Goal: Task Accomplishment & Management: Use online tool/utility

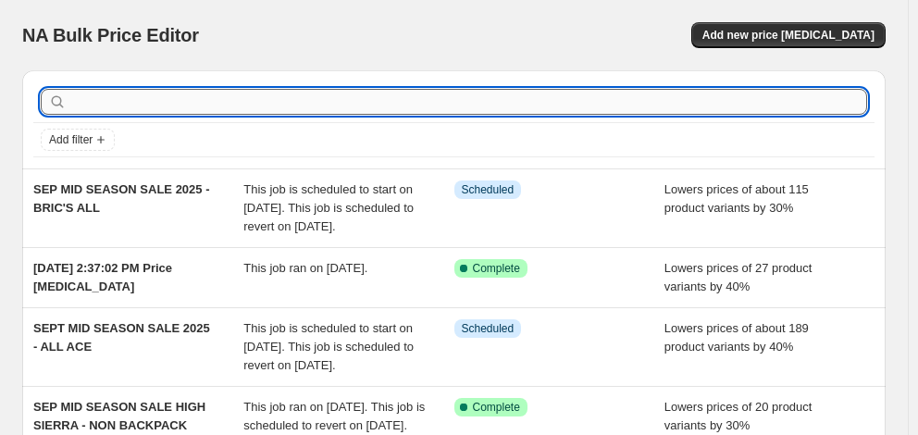
click at [191, 93] on input "text" at bounding box center [468, 102] width 797 height 26
type input "victorinox"
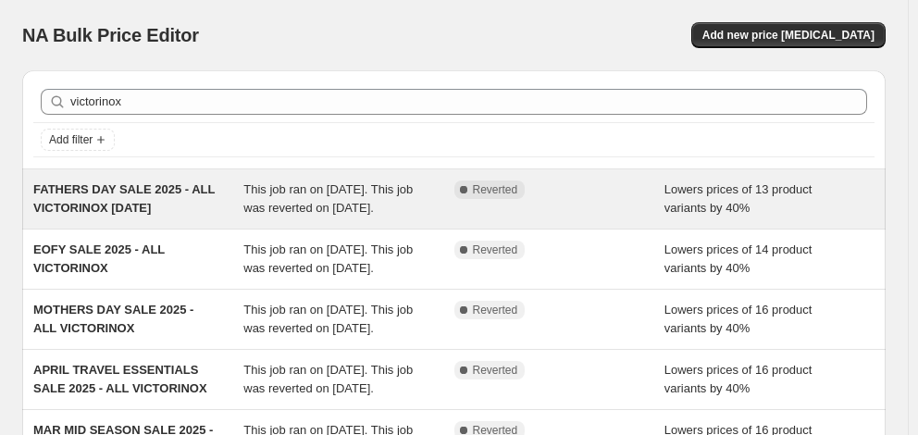
click at [152, 198] on div "FATHERS DAY SALE 2025 - ALL VICTORINOX [DATE]" at bounding box center [138, 198] width 210 height 37
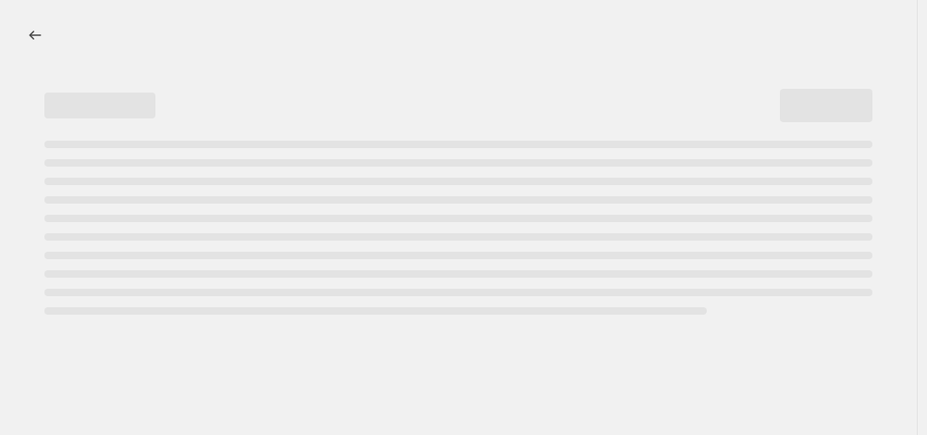
select select "percentage"
select select "collection"
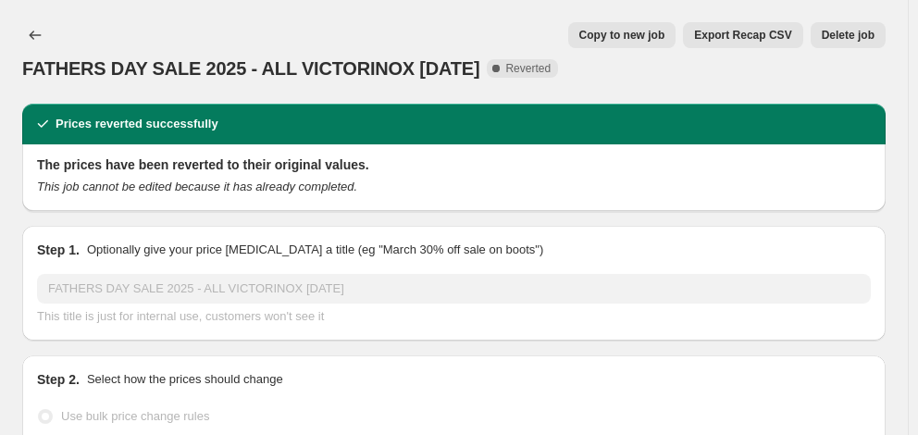
click at [607, 39] on span "Copy to new job" at bounding box center [622, 35] width 86 height 15
select select "percentage"
select select "collection"
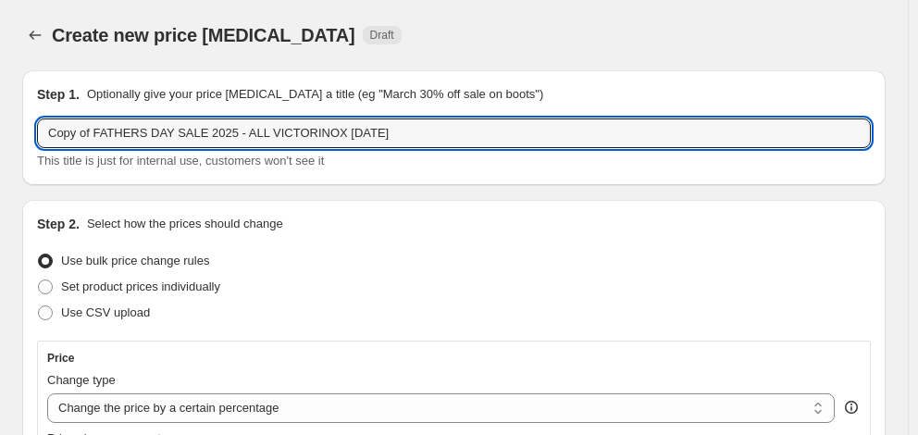
drag, startPoint x: 342, startPoint y: 132, endPoint x: 22, endPoint y: 129, distance: 320.2
click at [22, 129] on div "Step 1. Optionally give your price [MEDICAL_DATA] a title (eg "March 30% off sa…" at bounding box center [453, 127] width 863 height 115
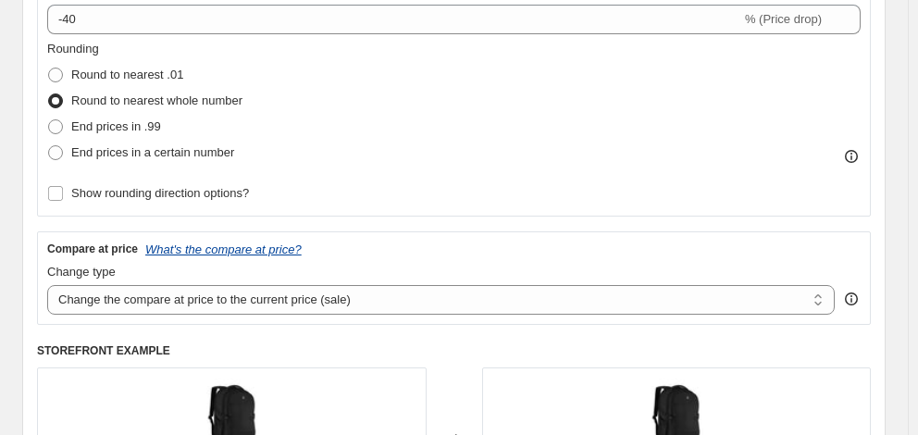
scroll to position [463, 0]
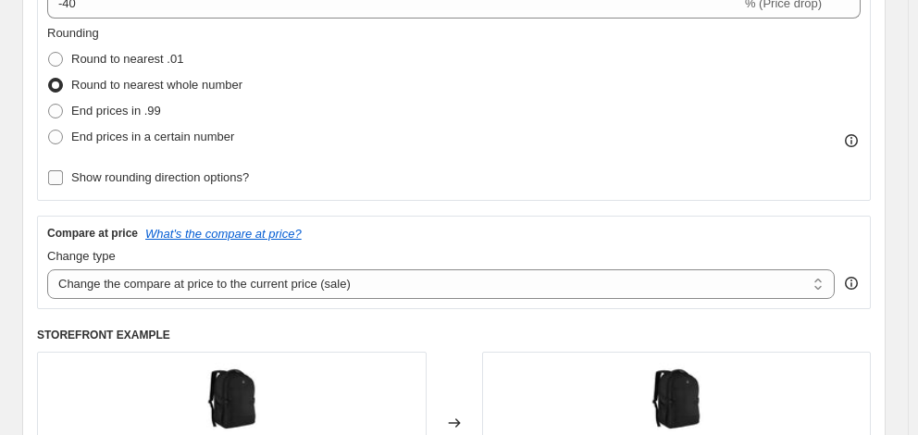
type input "clearance"
click at [233, 184] on span "Show rounding direction options?" at bounding box center [160, 177] width 178 height 14
click at [63, 185] on input "Show rounding direction options?" at bounding box center [55, 177] width 15 height 15
checkbox input "true"
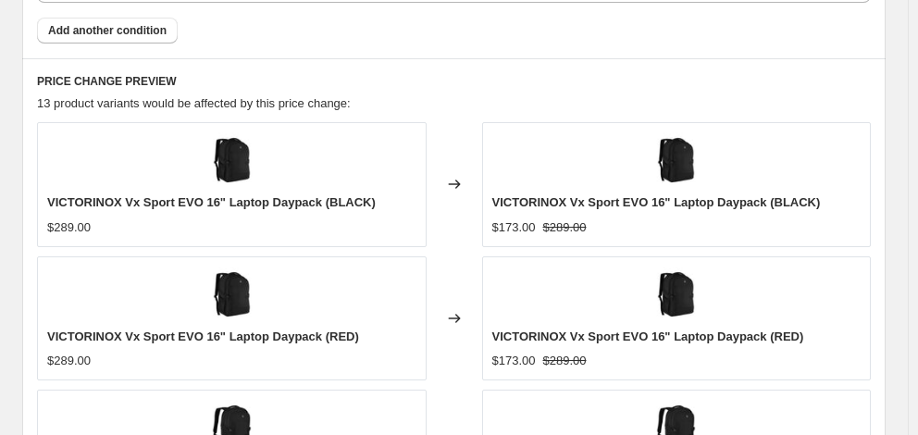
scroll to position [1798, 0]
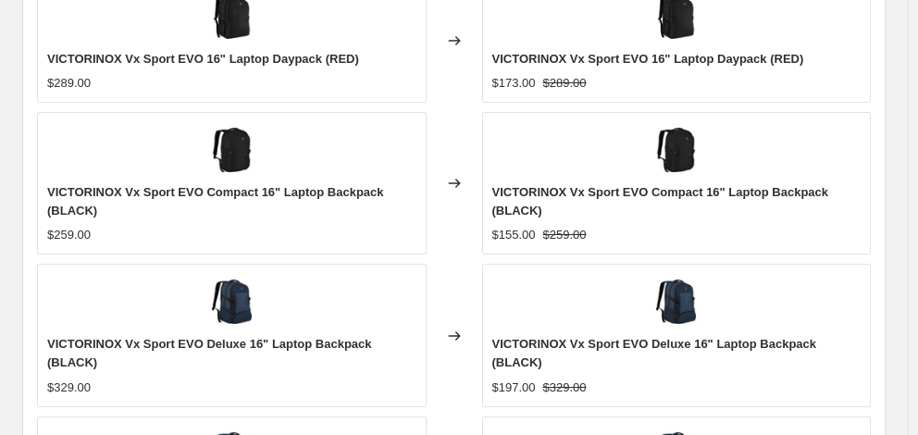
radio input "true"
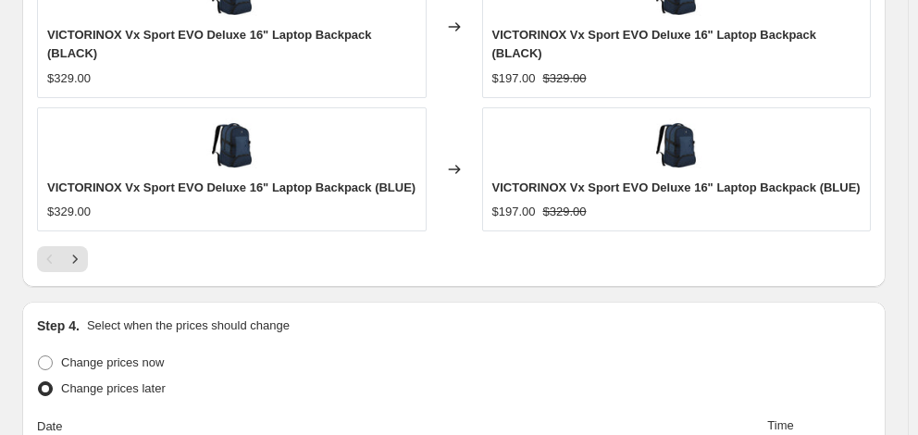
scroll to position [2116, 0]
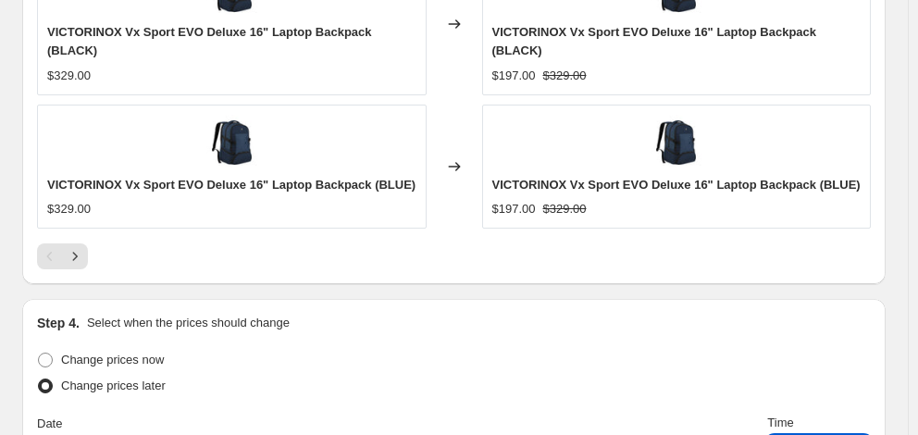
type input "06:00"
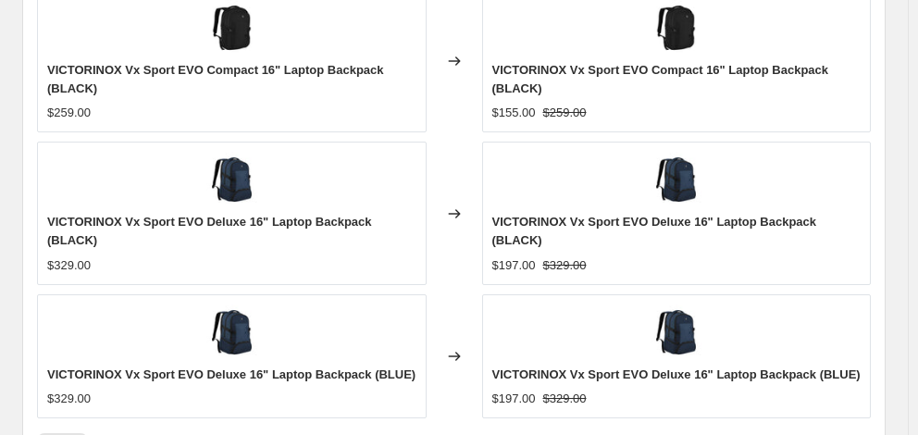
scroll to position [2017, 0]
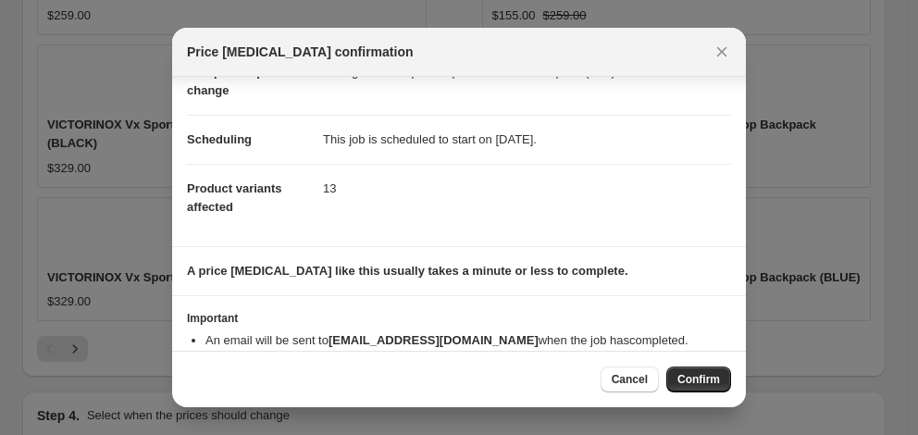
scroll to position [148, 0]
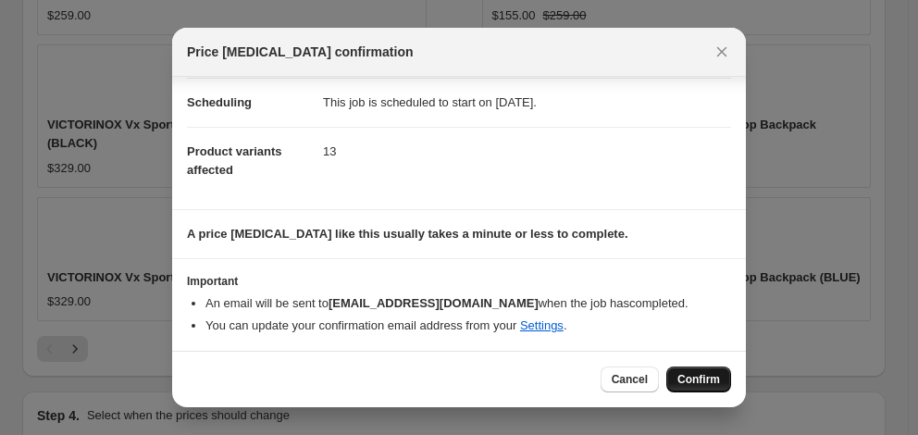
click at [685, 380] on span "Confirm" at bounding box center [698, 379] width 43 height 15
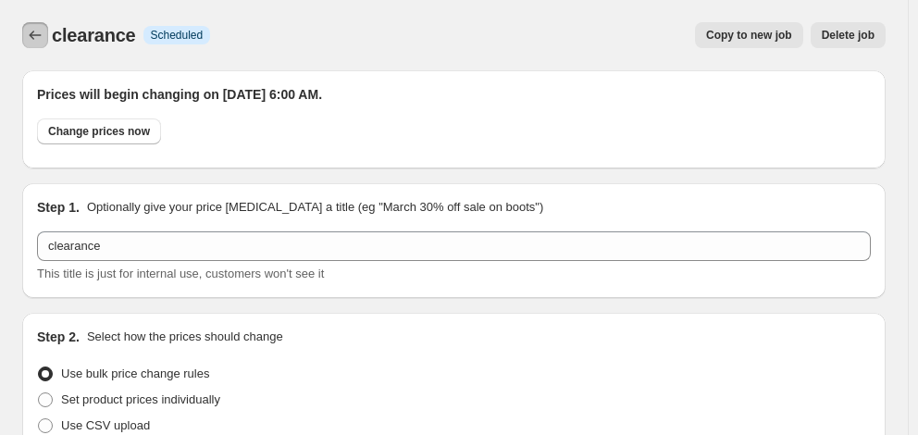
click at [37, 31] on icon "Price change jobs" at bounding box center [35, 35] width 19 height 19
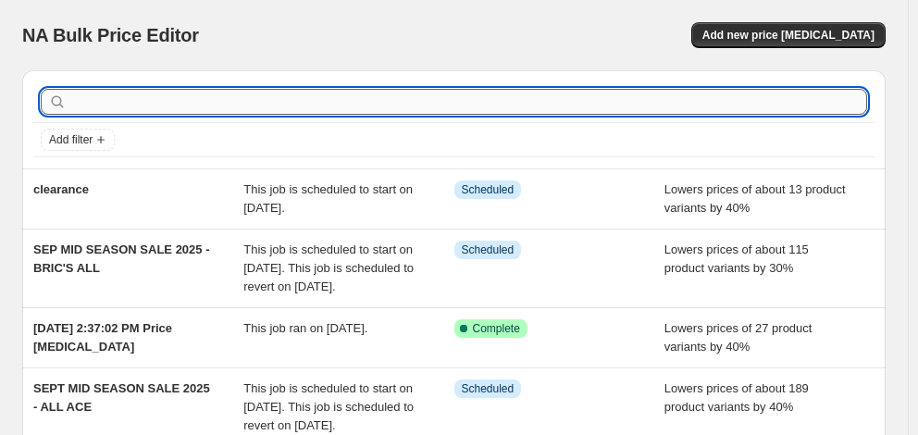
click at [136, 109] on input "text" at bounding box center [468, 102] width 797 height 26
type input "tosca"
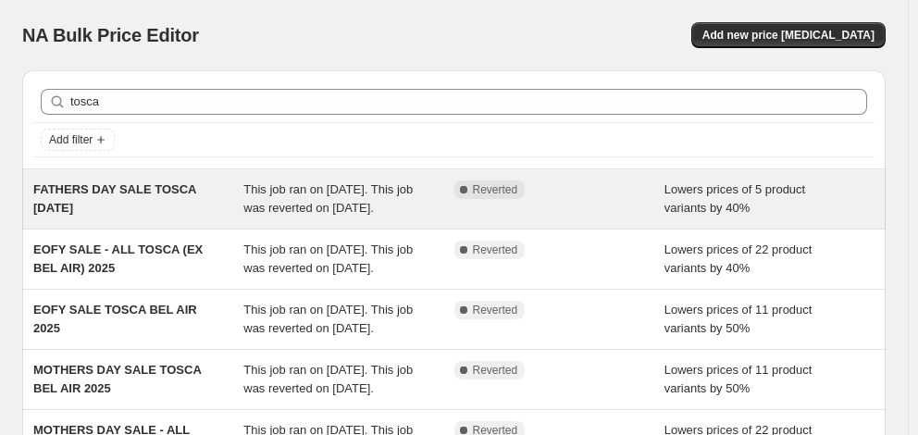
click at [130, 201] on div "FATHERS DAY SALE TOSCA [DATE]" at bounding box center [138, 198] width 210 height 37
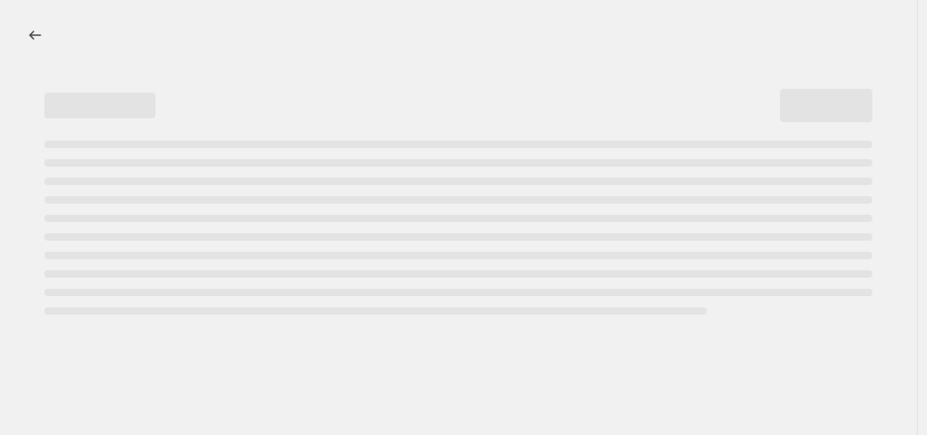
select select "percentage"
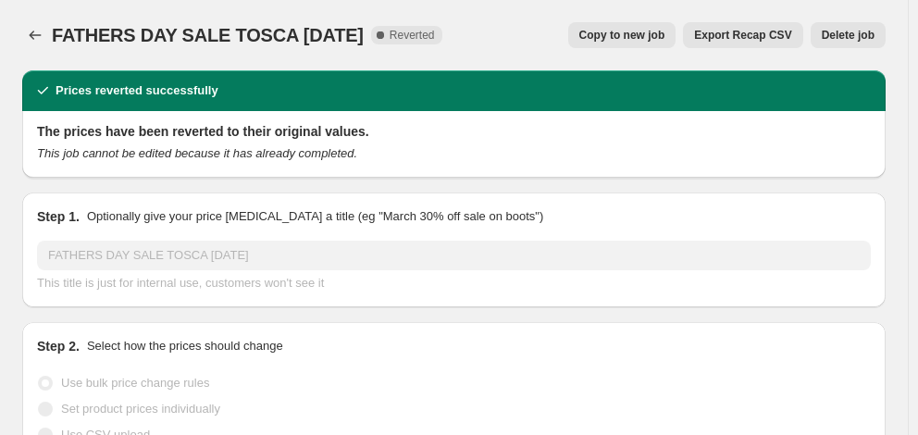
click at [625, 41] on span "Copy to new job" at bounding box center [622, 35] width 86 height 15
select select "percentage"
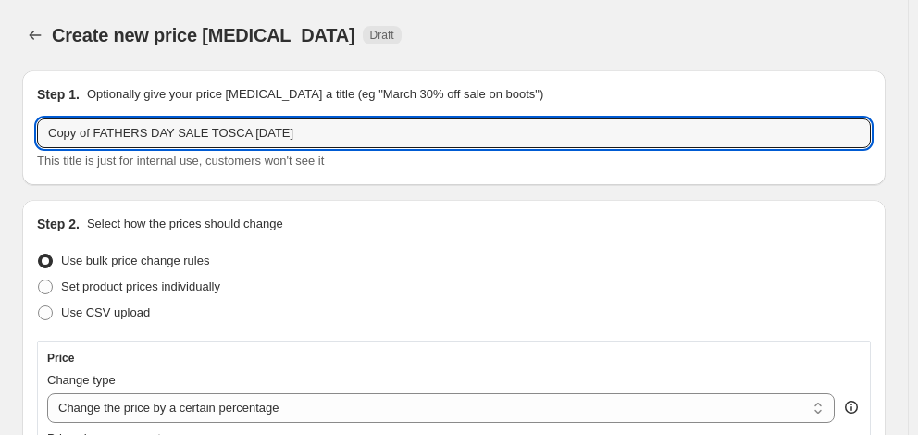
drag, startPoint x: 163, startPoint y: 136, endPoint x: 0, endPoint y: 128, distance: 163.1
click at [276, 130] on input "SEP MID SEASON SALE TOSCA [DATE]" at bounding box center [454, 133] width 834 height 30
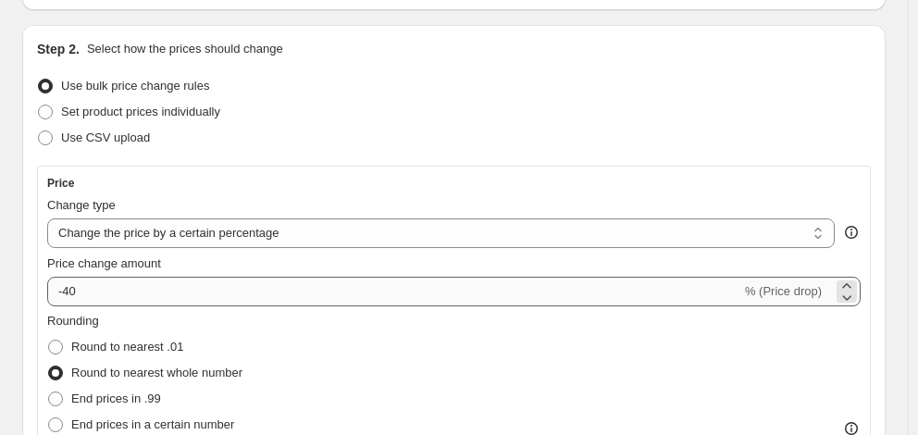
scroll to position [185, 0]
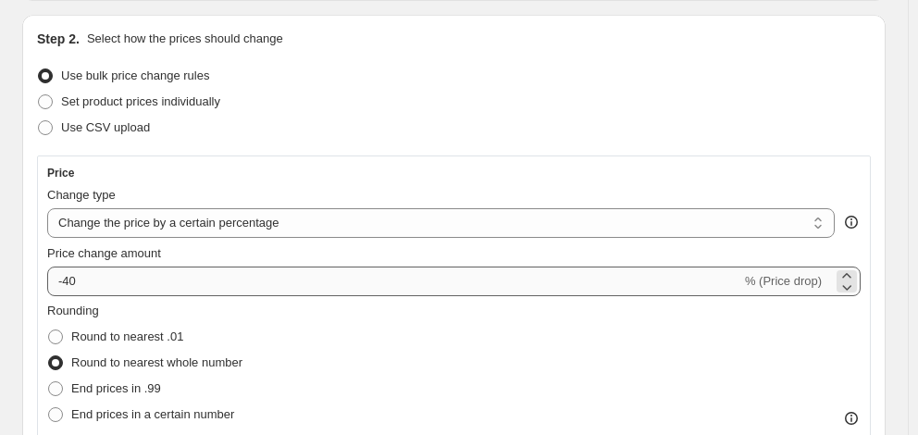
type input "SEP MID SEASON SALE TOSCA 2025"
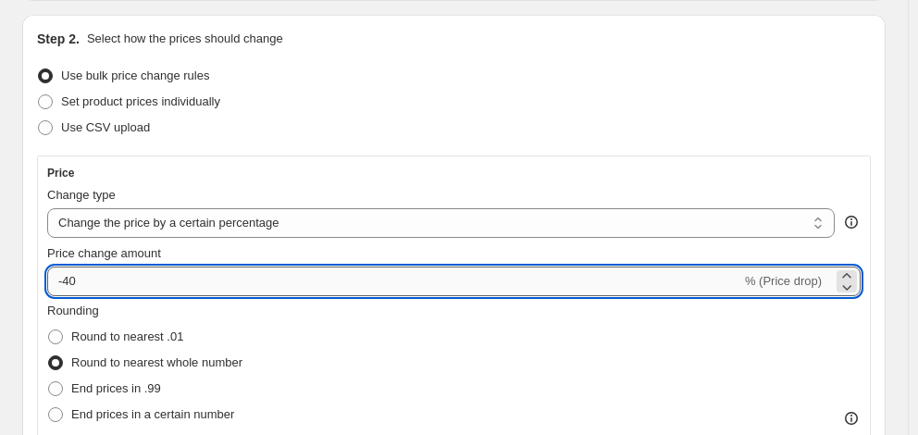
click at [141, 279] on input "-40" at bounding box center [394, 282] width 694 height 30
type input "-4"
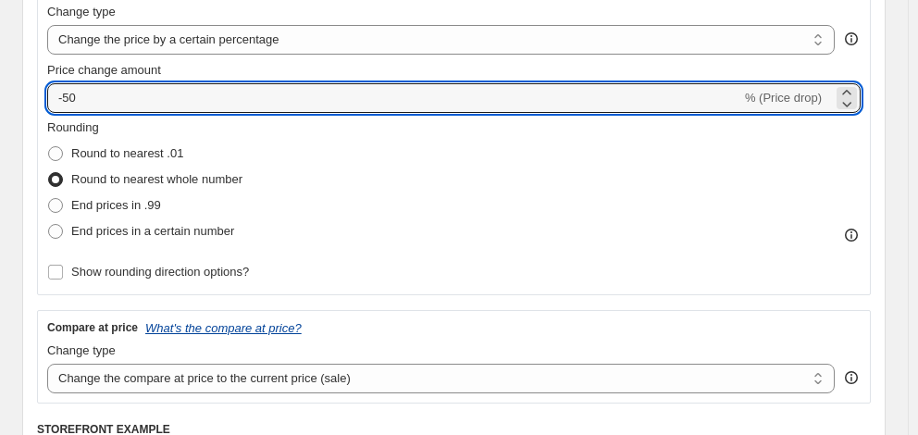
scroll to position [370, 0]
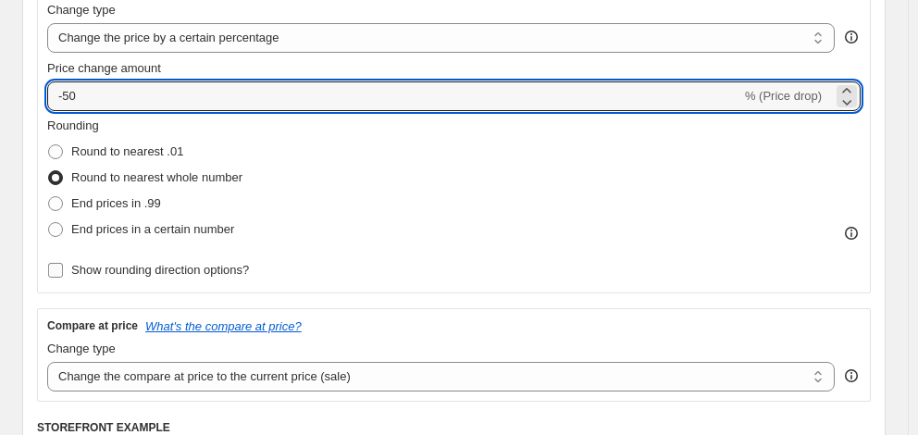
type input "-50"
click at [228, 271] on span "Show rounding direction options?" at bounding box center [160, 270] width 178 height 14
click at [63, 271] on input "Show rounding direction options?" at bounding box center [55, 270] width 15 height 15
checkbox input "true"
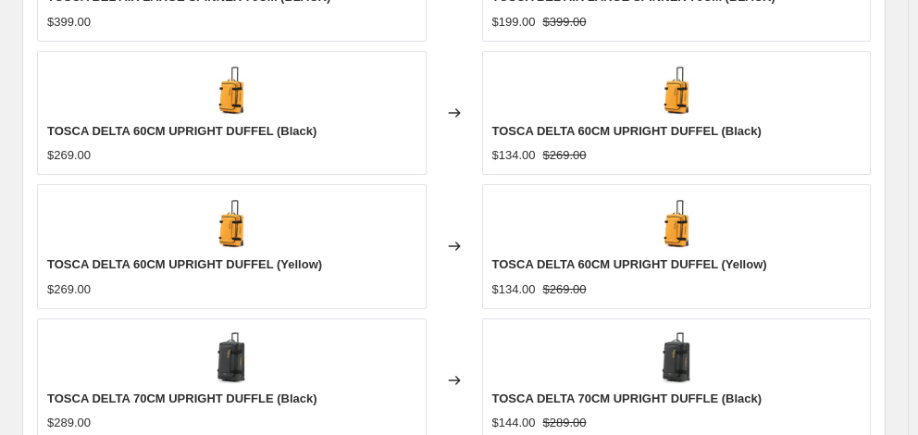
scroll to position [1580, 0]
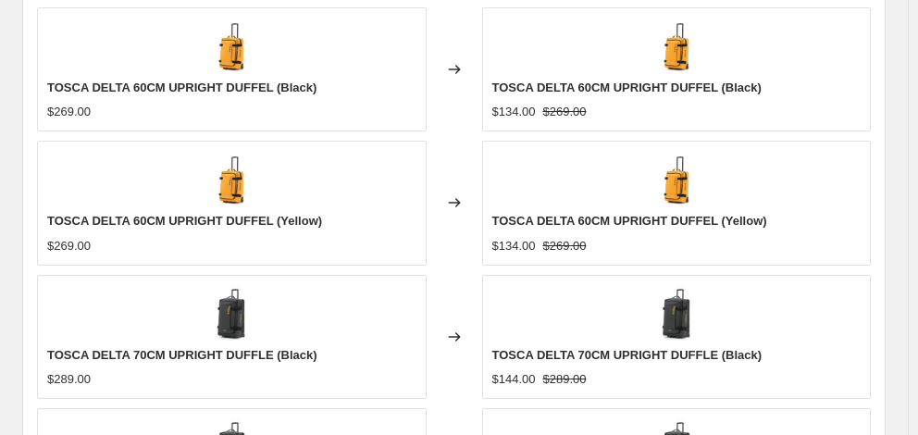
radio input "true"
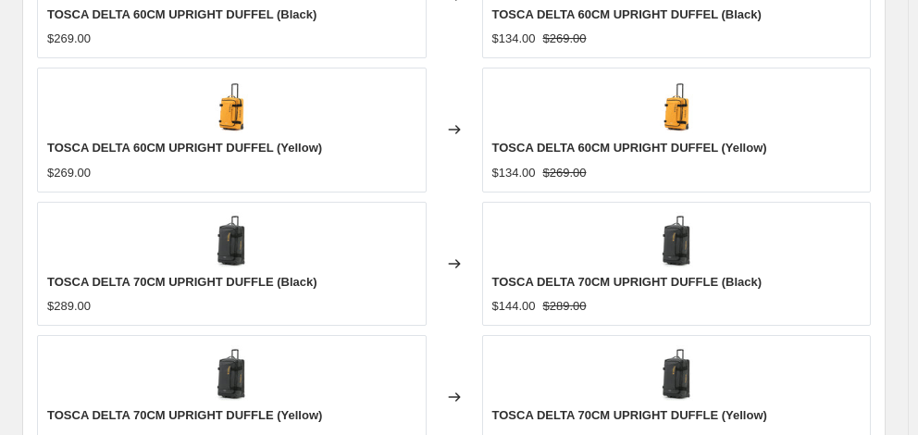
scroll to position [1765, 0]
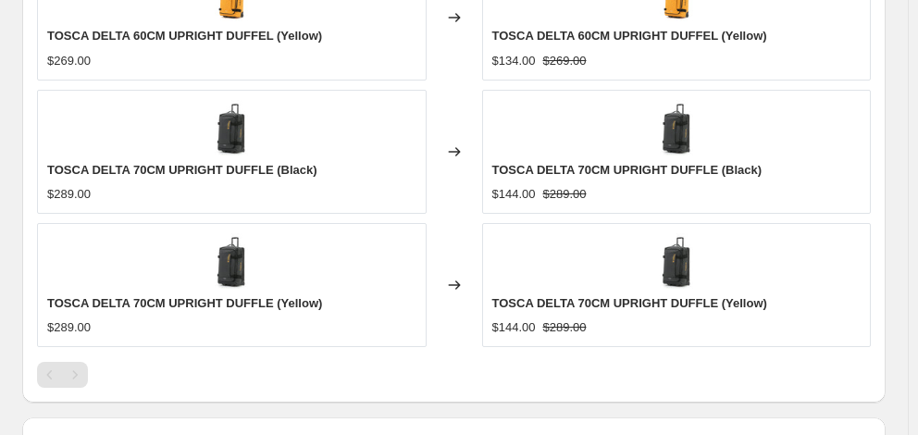
type input "06:00"
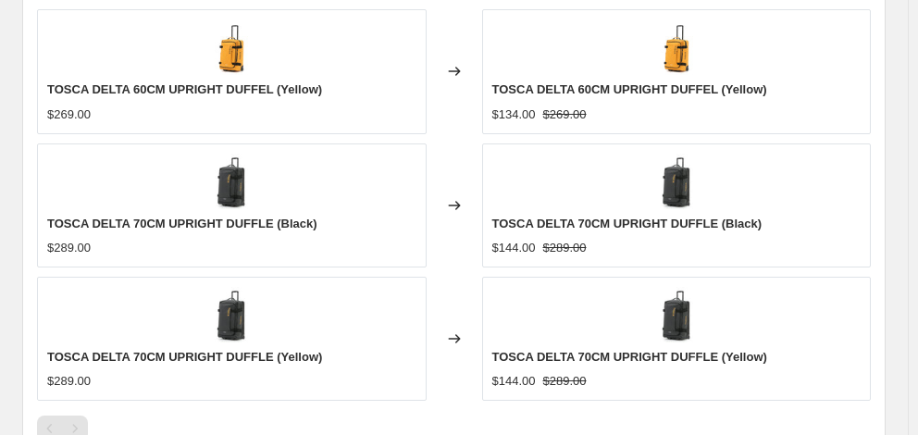
scroll to position [1619, 0]
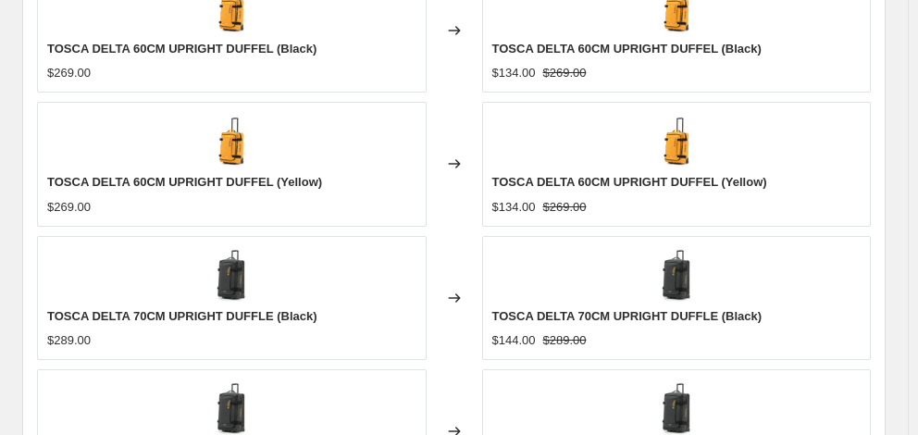
checkbox input "true"
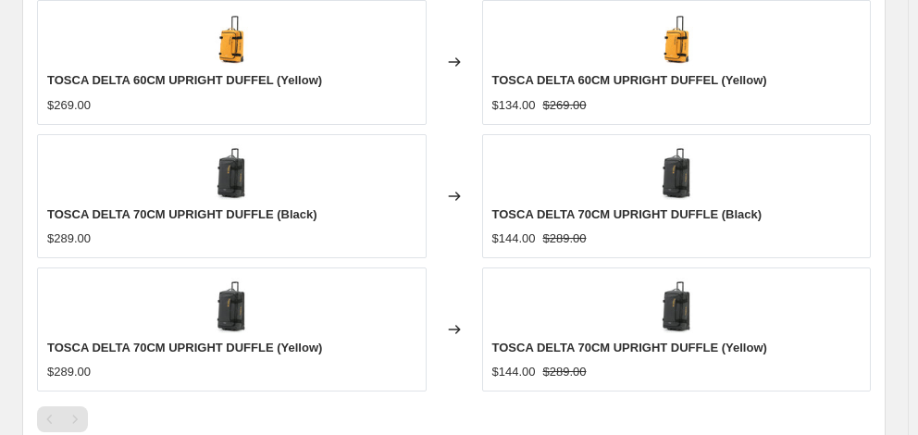
scroll to position [1804, 0]
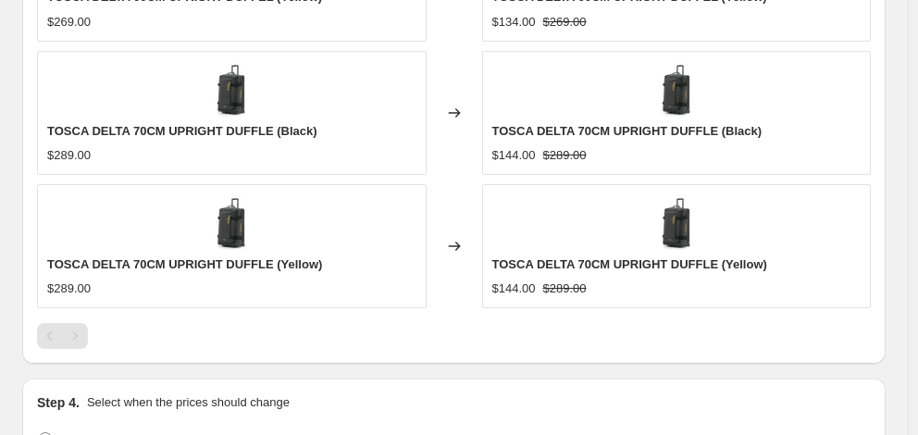
type input "[DATE]"
type input "06:00"
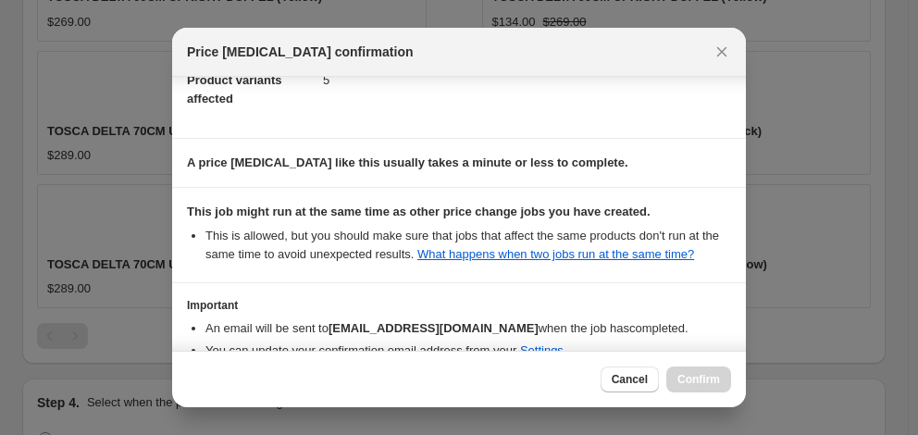
scroll to position [336, 0]
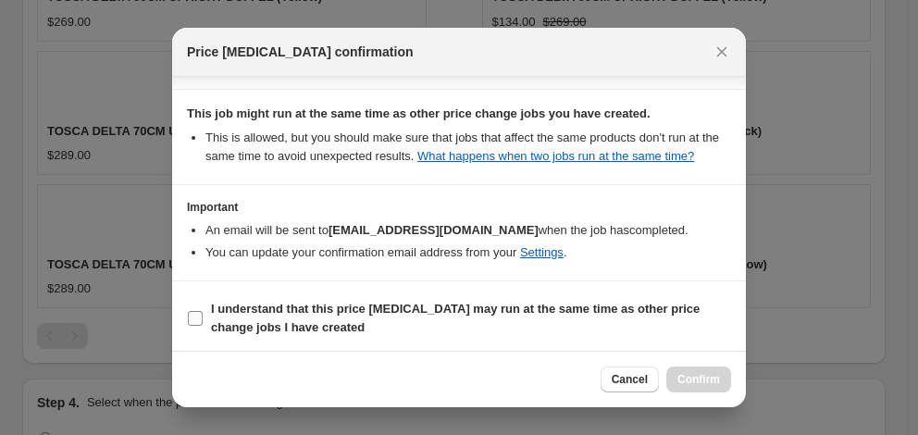
click at [441, 314] on span "I understand that this price [MEDICAL_DATA] may run at the same time as other p…" at bounding box center [471, 318] width 520 height 37
click at [203, 314] on input "I understand that this price [MEDICAL_DATA] may run at the same time as other p…" at bounding box center [195, 318] width 15 height 15
checkbox input "true"
click at [701, 380] on span "Confirm" at bounding box center [698, 379] width 43 height 15
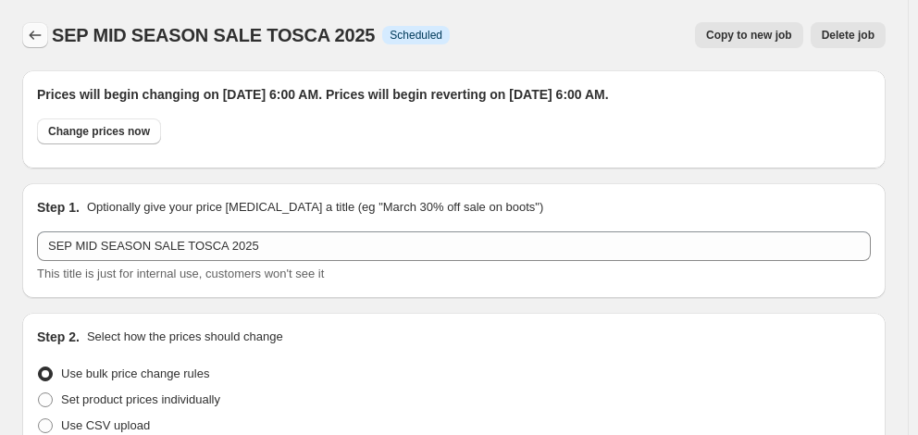
click at [40, 37] on icon "Price change jobs" at bounding box center [35, 35] width 19 height 19
